Goal: Information Seeking & Learning: Check status

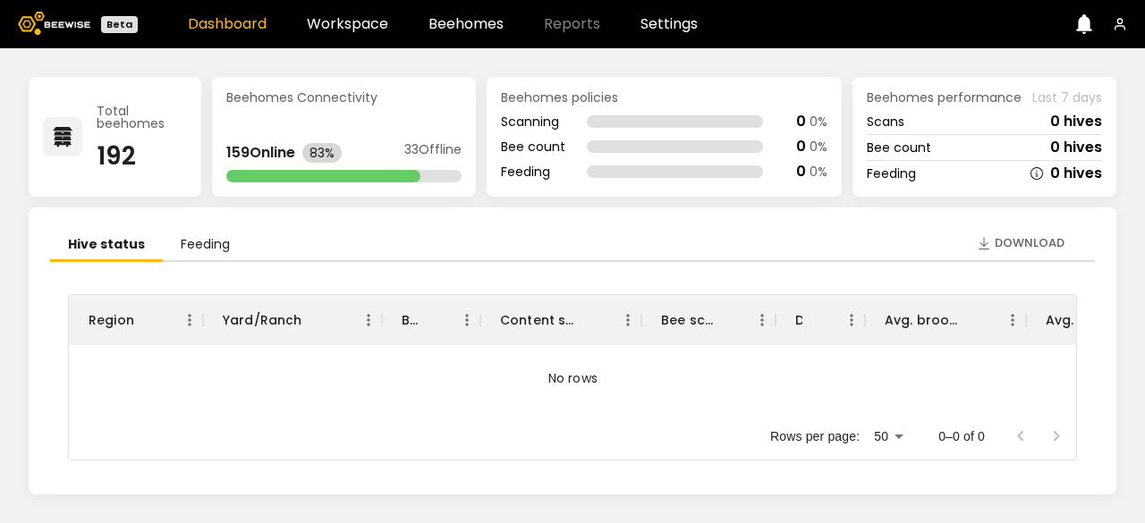
scroll to position [10, 0]
click at [333, 162] on div "83%" at bounding box center [321, 153] width 39 height 20
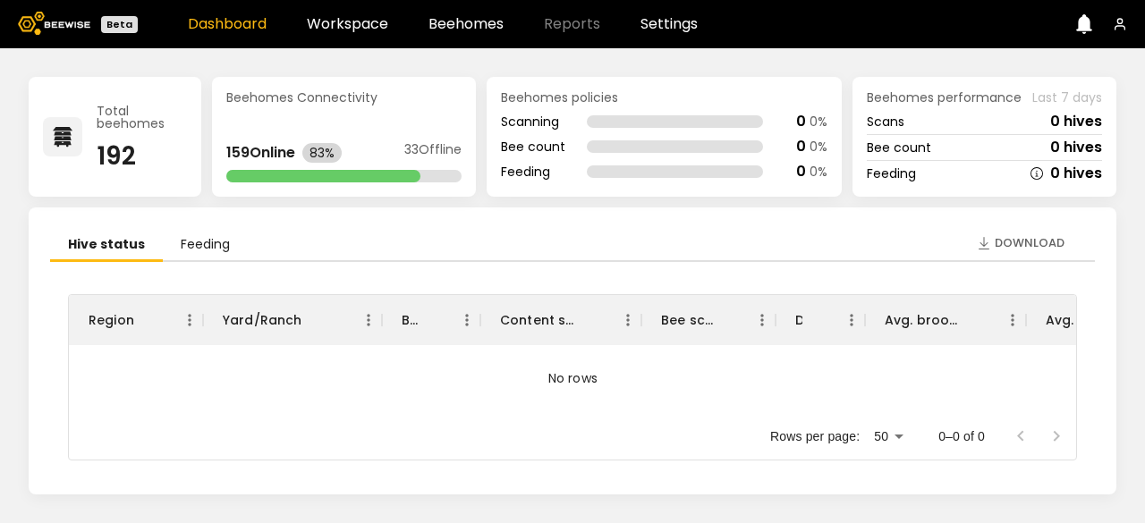
click at [429, 158] on div "33 Offline" at bounding box center [432, 153] width 57 height 20
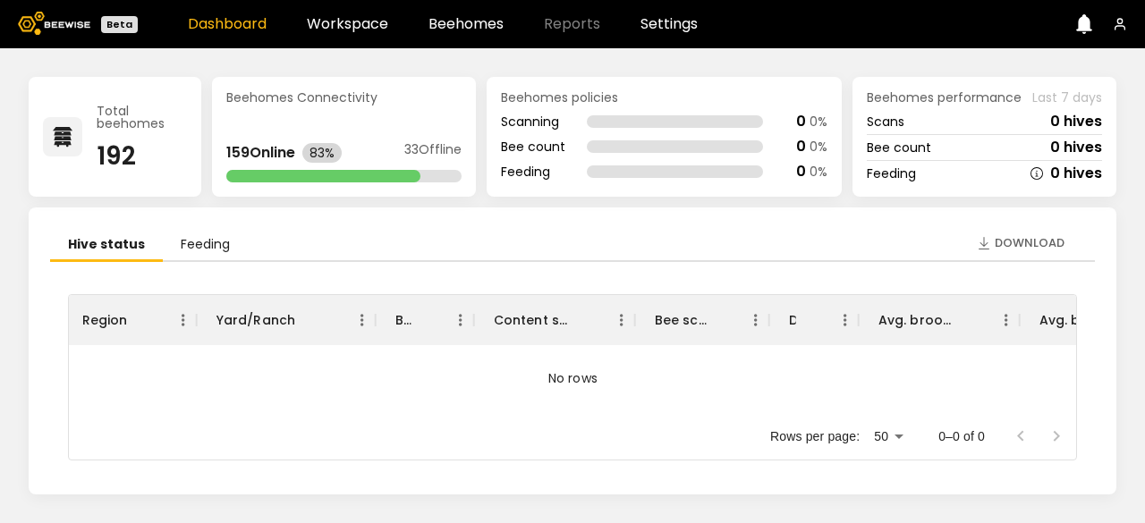
click at [766, 121] on div "Scanning 0 0 %" at bounding box center [664, 122] width 327 height 14
click at [344, 30] on link "Workspace" at bounding box center [347, 24] width 81 height 14
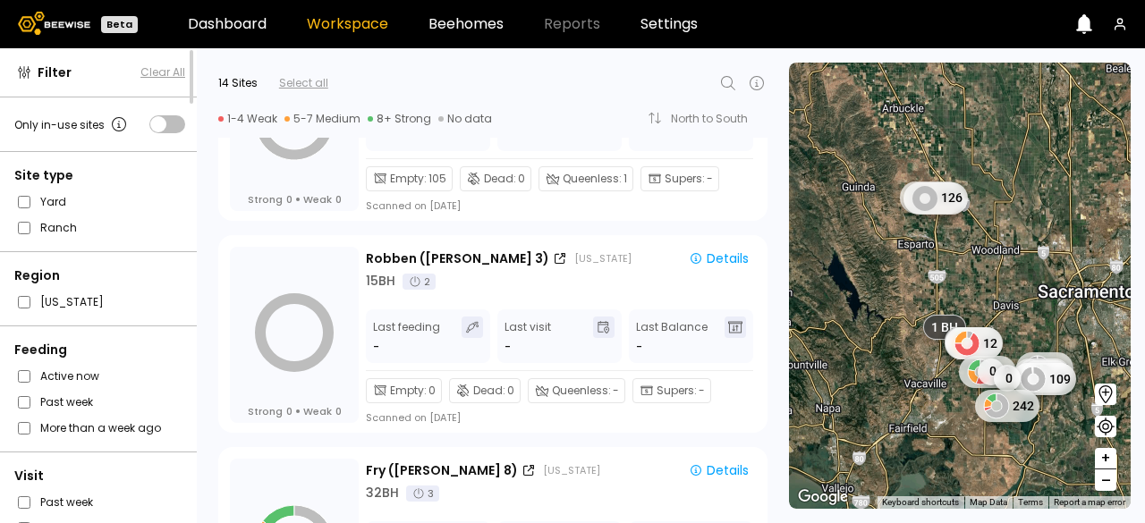
scroll to position [2458, 0]
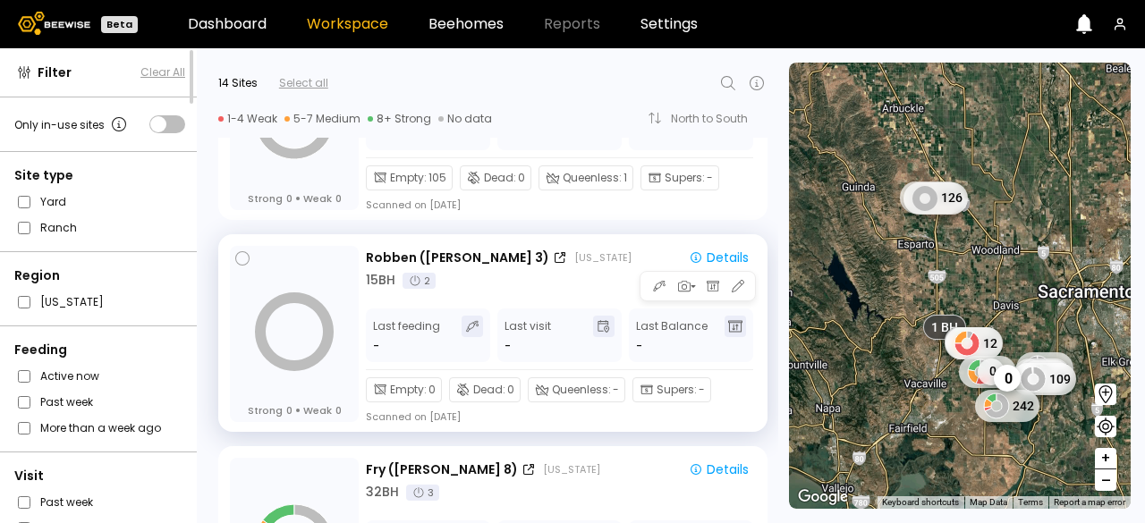
click at [378, 345] on div "-" at bounding box center [377, 346] width 8 height 18
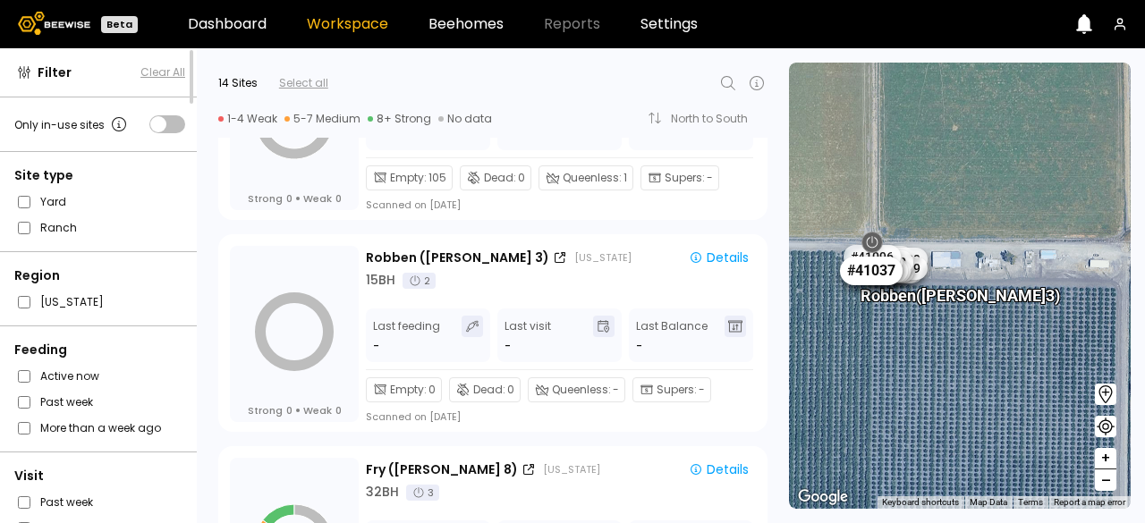
click at [887, 278] on div "# 41037" at bounding box center [871, 271] width 63 height 29
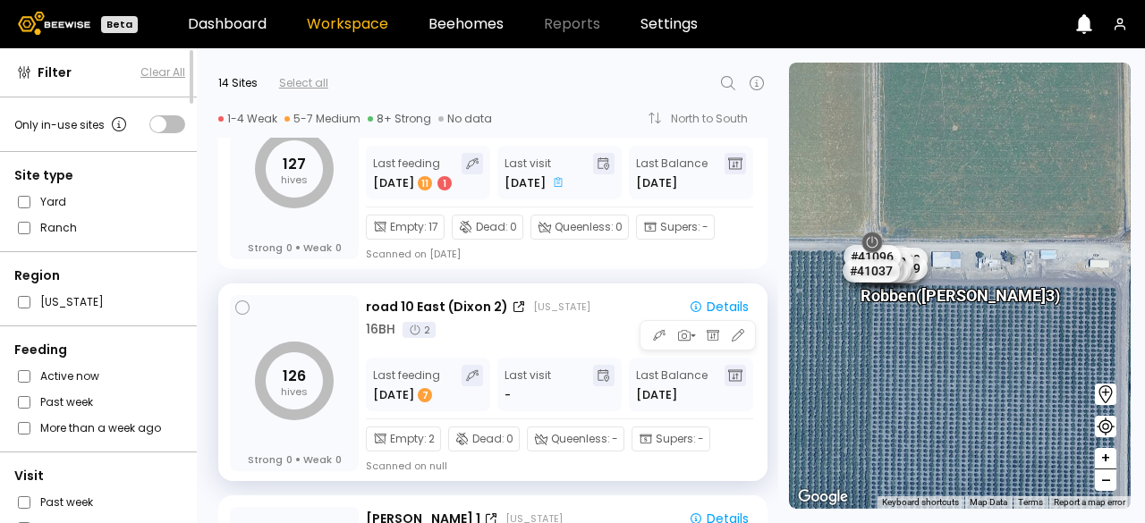
click at [641, 401] on span "[DATE]" at bounding box center [656, 395] width 41 height 18
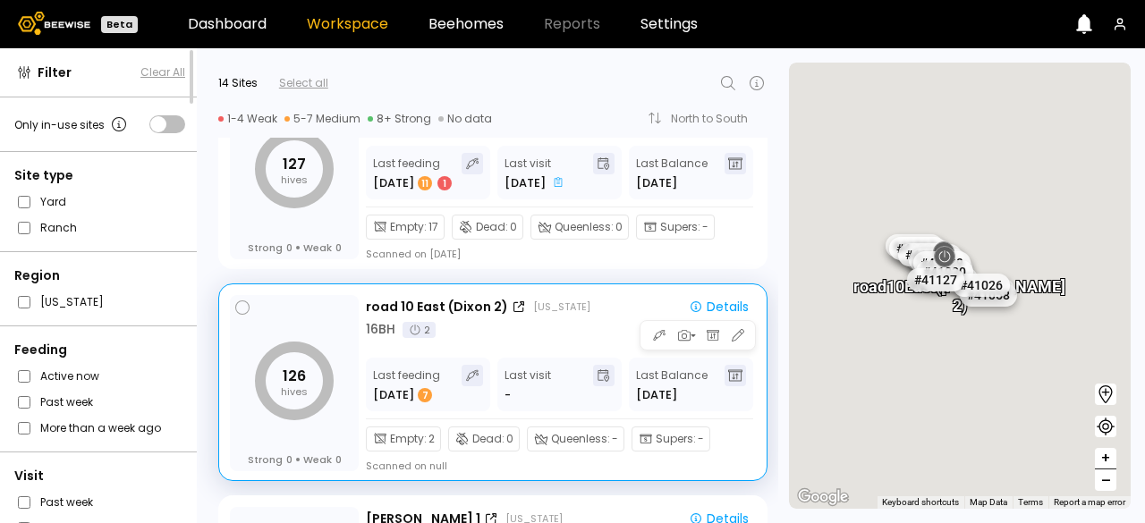
scroll to position [117, 0]
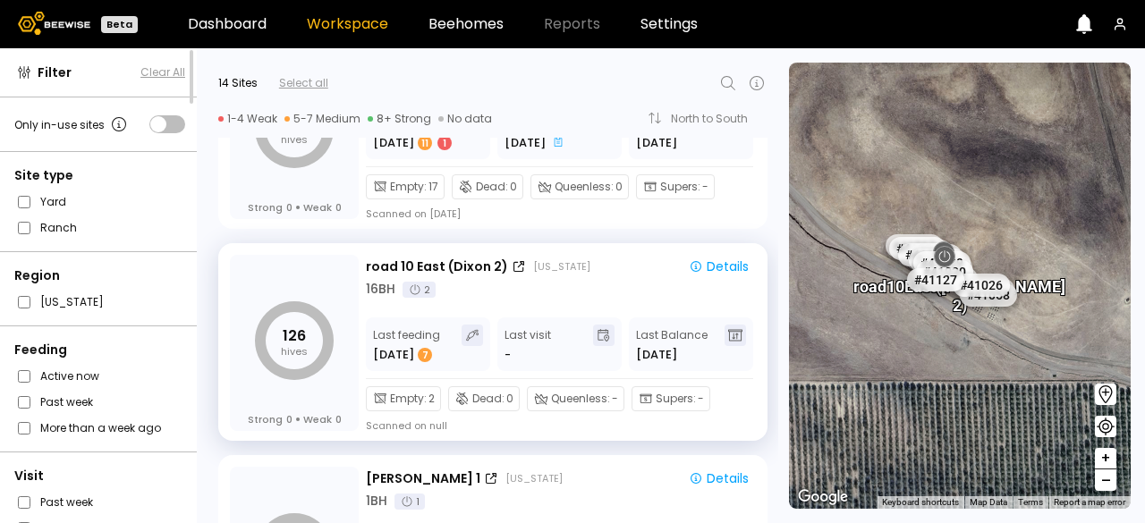
click at [1104, 394] on icon at bounding box center [1105, 394] width 21 height 21
click at [1108, 458] on span "+" at bounding box center [1105, 459] width 11 height 22
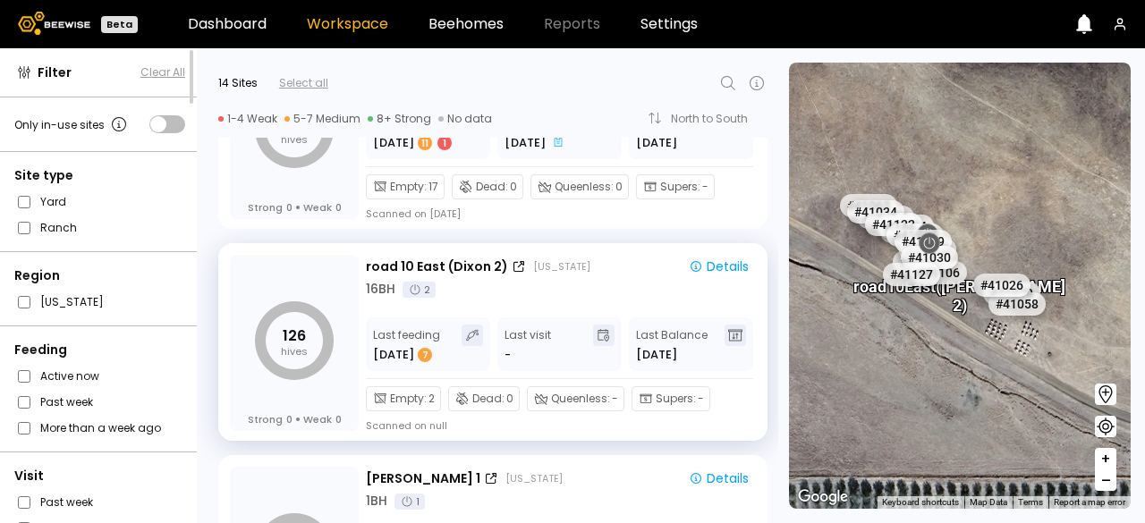
click at [1108, 458] on span "+" at bounding box center [1105, 459] width 11 height 22
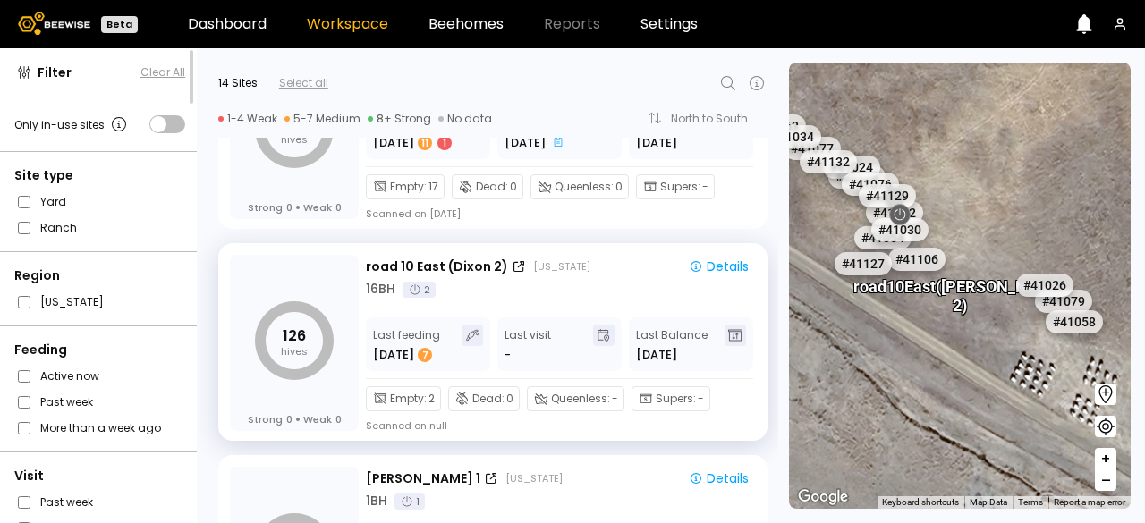
click at [1108, 458] on span "+" at bounding box center [1105, 459] width 11 height 22
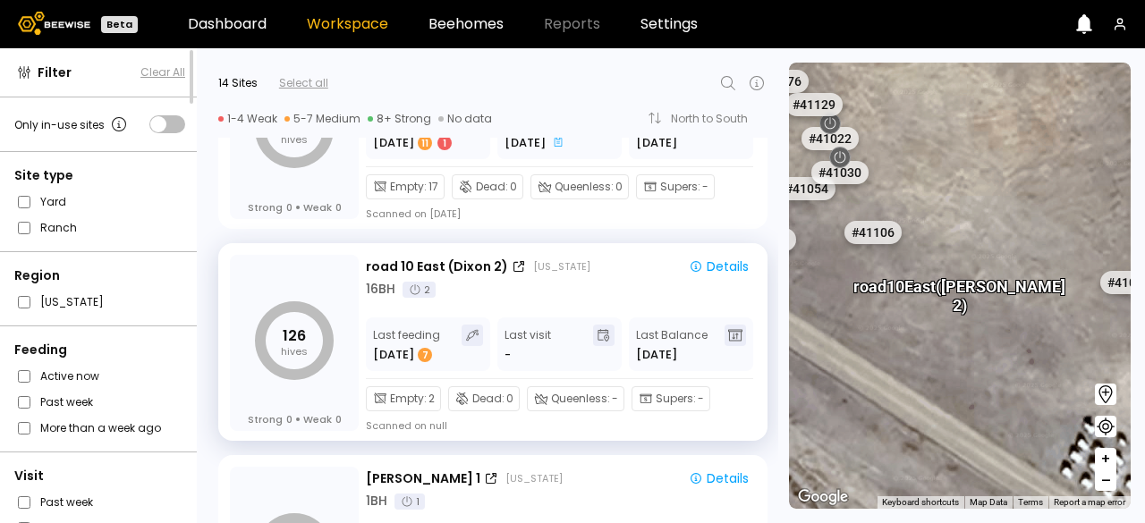
click at [1108, 458] on span "+" at bounding box center [1105, 459] width 11 height 22
click at [1109, 459] on span "+" at bounding box center [1105, 459] width 11 height 22
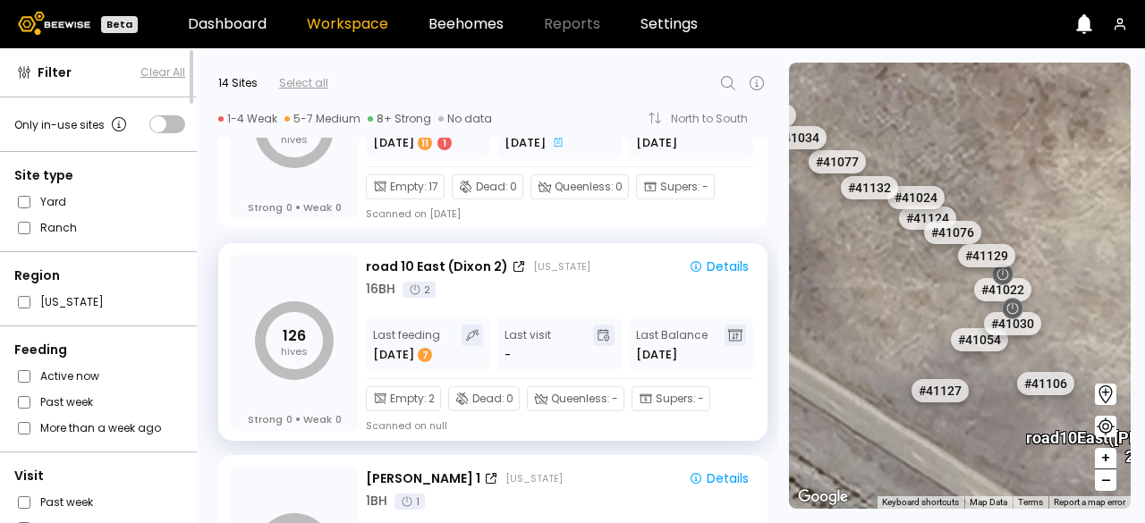
drag, startPoint x: 970, startPoint y: 198, endPoint x: 1144, endPoint y: 347, distance: 229.7
click at [1144, 347] on section "← Move left → Move right ↑ Move up ↓ Move down + Zoom in - Zoom out Home Jump l…" at bounding box center [967, 285] width 356 height 475
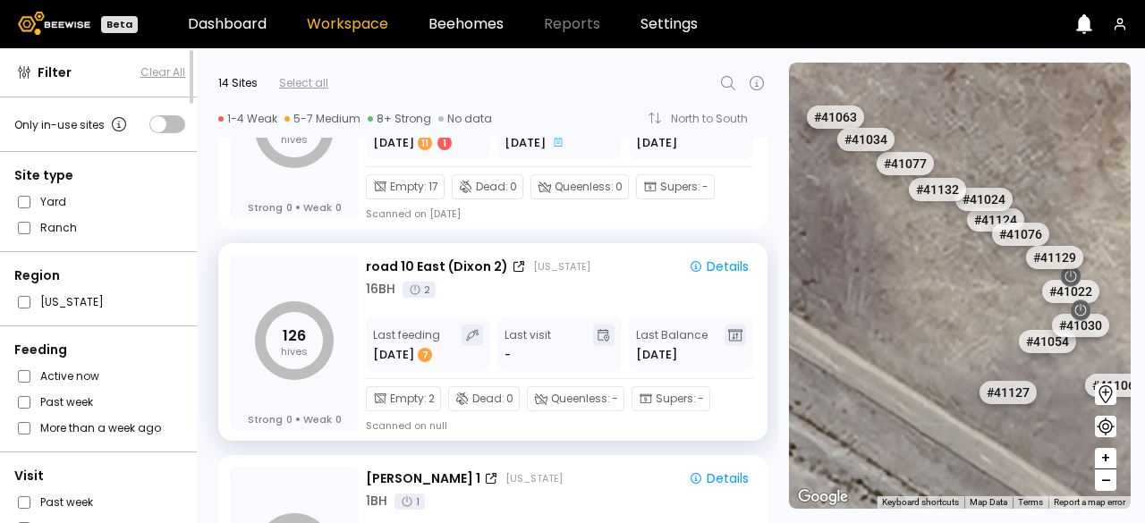
drag, startPoint x: 924, startPoint y: 361, endPoint x: 990, endPoint y: 367, distance: 66.5
click at [990, 366] on div "# 41067 # 41110 # 40069 # 40702 # 40113 # 40701 # 40341 # 40039 # 40715 # 40736…" at bounding box center [960, 286] width 342 height 446
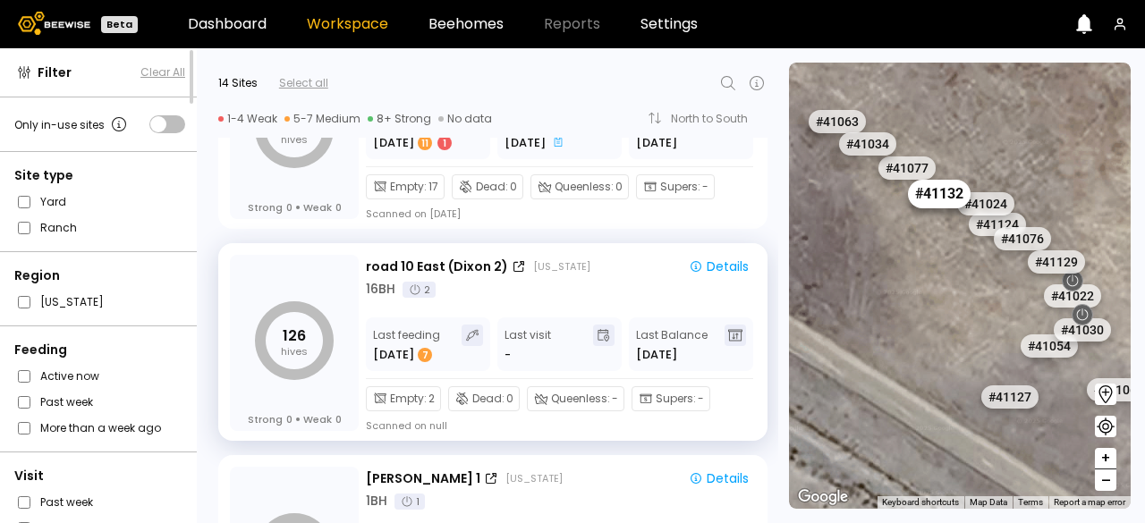
click at [930, 199] on div "# 41132" at bounding box center [939, 194] width 63 height 29
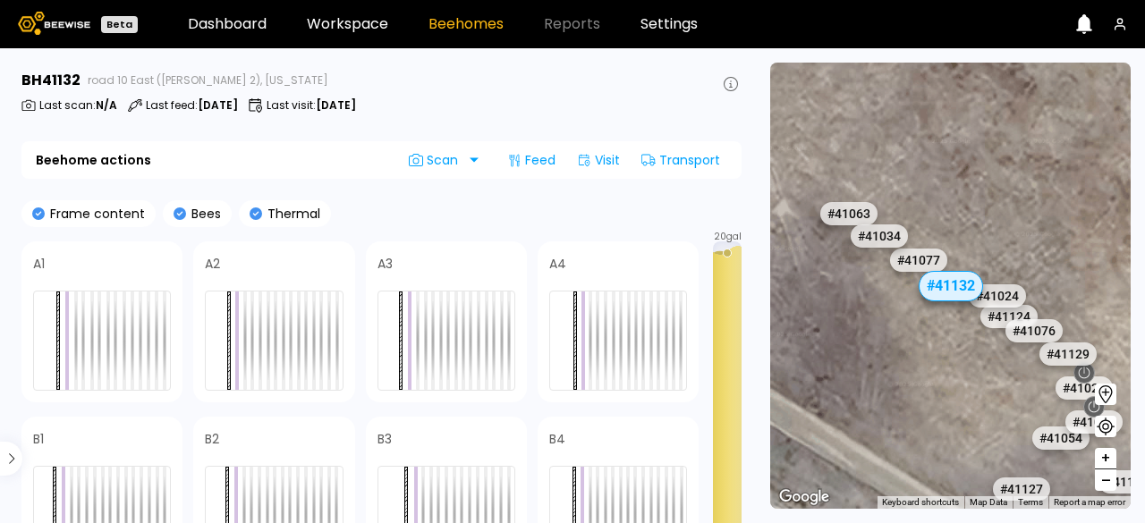
click at [249, 105] on icon at bounding box center [256, 105] width 14 height 14
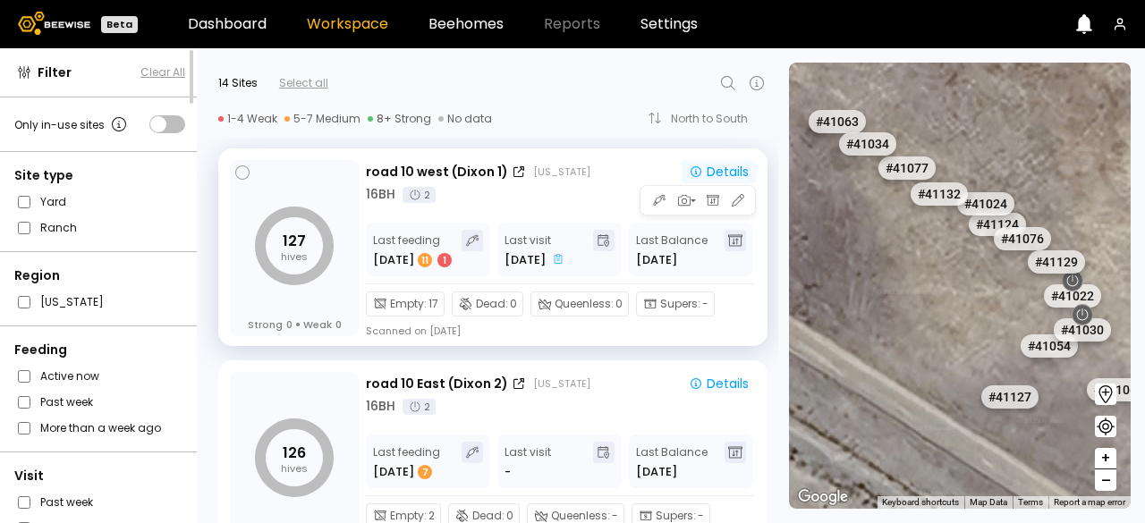
click at [709, 176] on div "Details" at bounding box center [719, 172] width 60 height 13
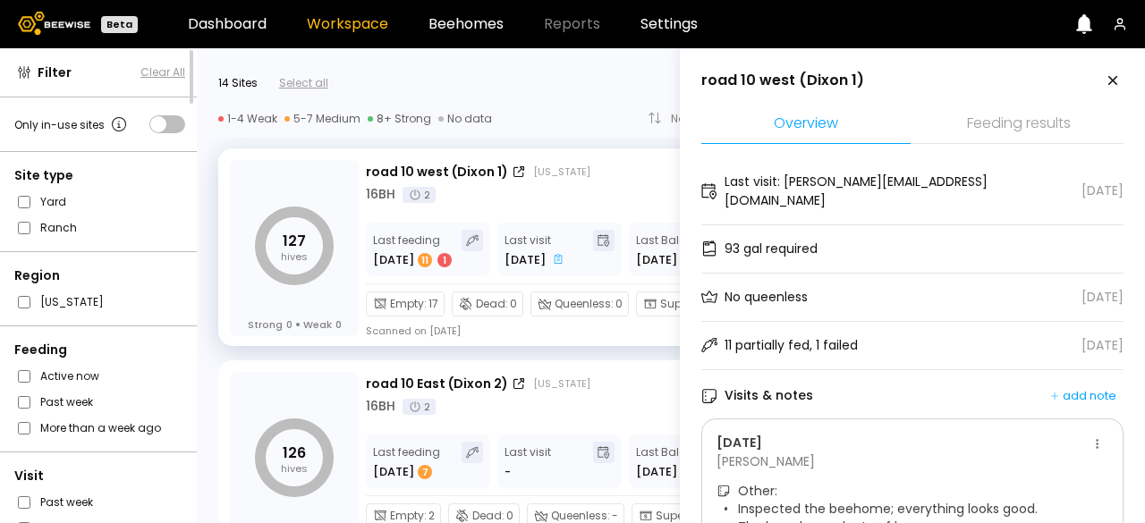
click at [732, 336] on div "11 partially fed, 1 failed" at bounding box center [791, 345] width 133 height 19
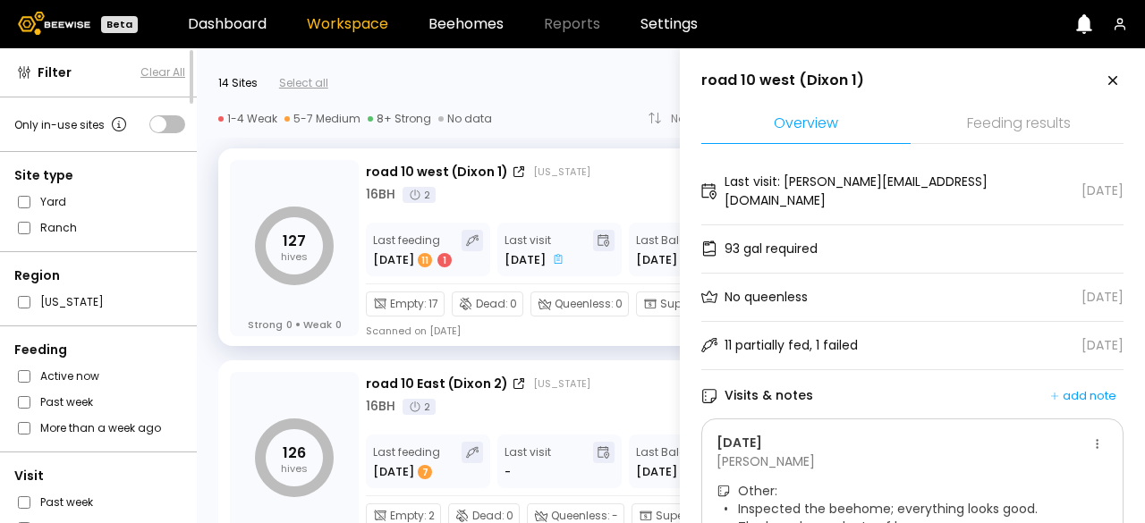
click at [1066, 322] on div "11 partially fed, 1 failed [DATE]" at bounding box center [912, 346] width 422 height 48
click at [821, 385] on div "Visits & notes add note" at bounding box center [912, 396] width 422 height 23
click at [707, 388] on icon at bounding box center [709, 396] width 16 height 16
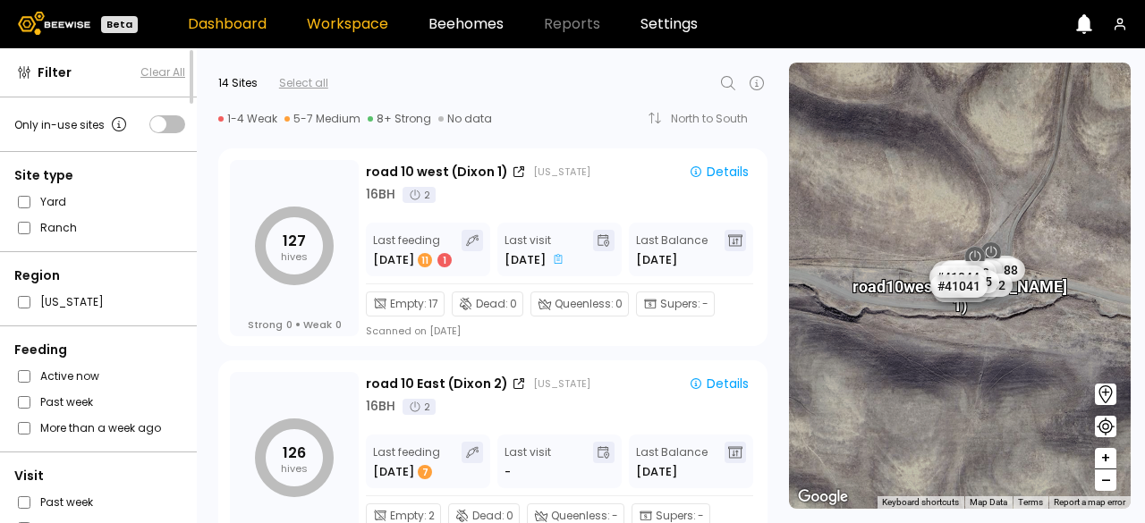
click at [242, 20] on link "Dashboard" at bounding box center [227, 24] width 79 height 14
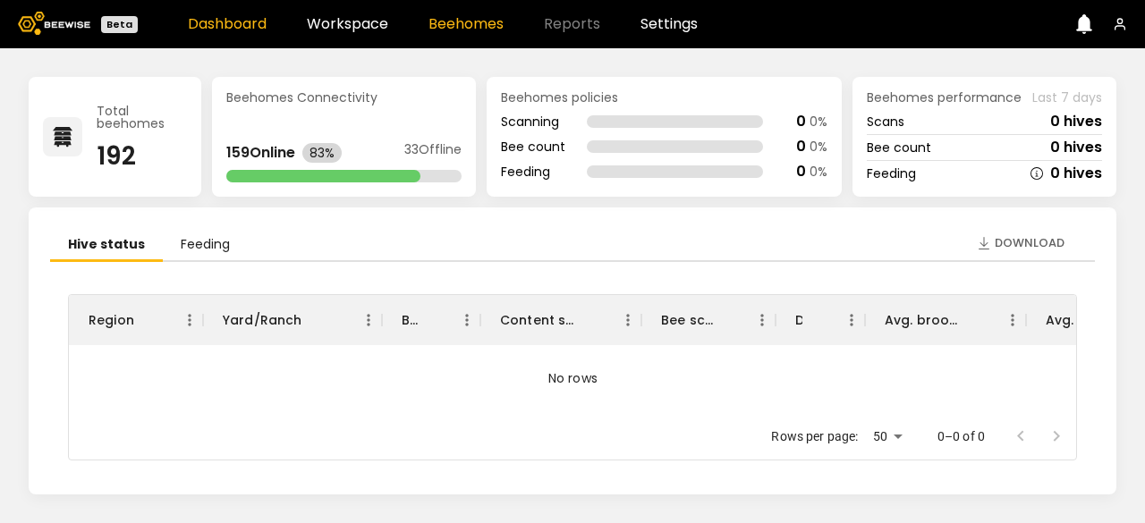
click at [483, 25] on link "Beehomes" at bounding box center [466, 24] width 75 height 14
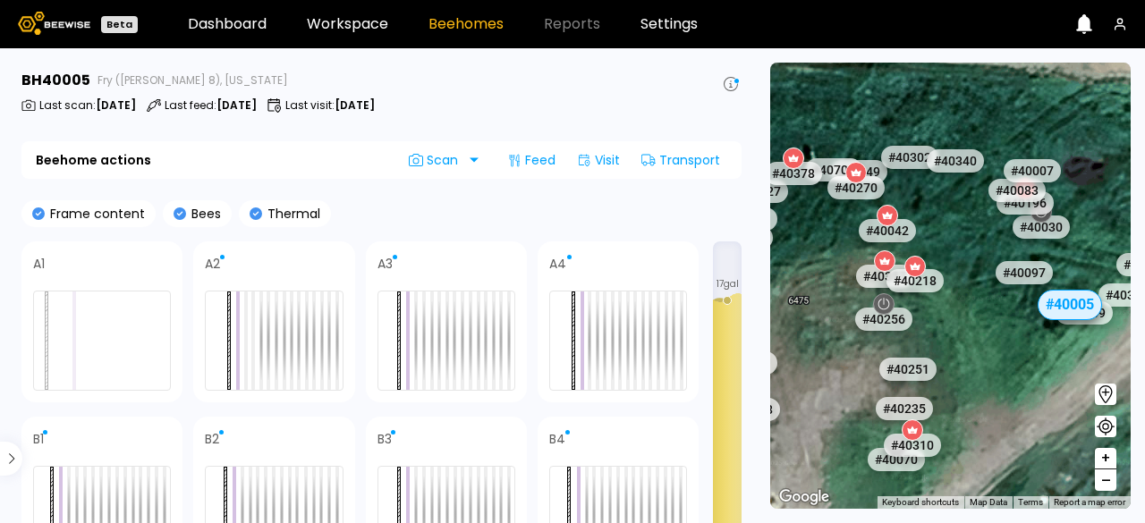
drag, startPoint x: 894, startPoint y: 371, endPoint x: 1018, endPoint y: 391, distance: 125.9
click at [1018, 391] on div "# 41067 # 41110 # 40069 # 40702 # 40113 # 40701 # 40341 # 40039 # 40715 # 40736…" at bounding box center [950, 286] width 361 height 446
